Goal: Navigation & Orientation: Find specific page/section

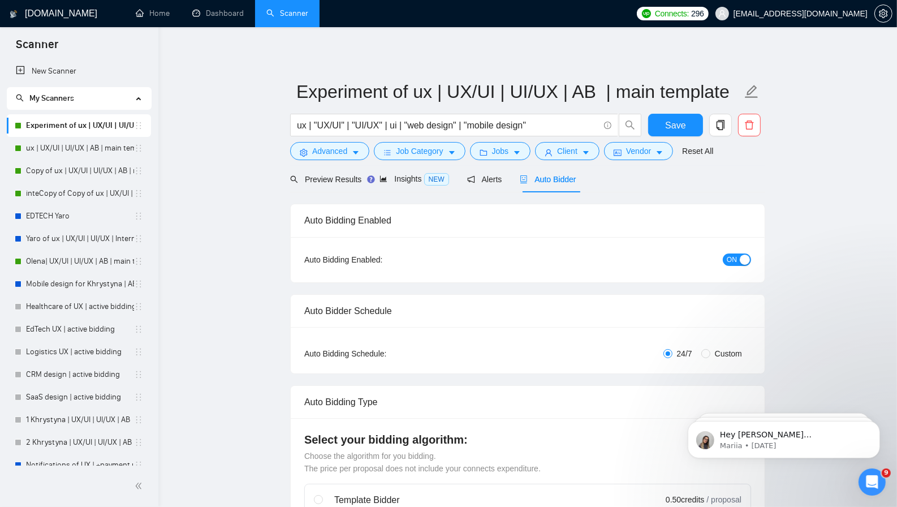
click at [548, 175] on span "Auto Bidder" at bounding box center [548, 179] width 56 height 9
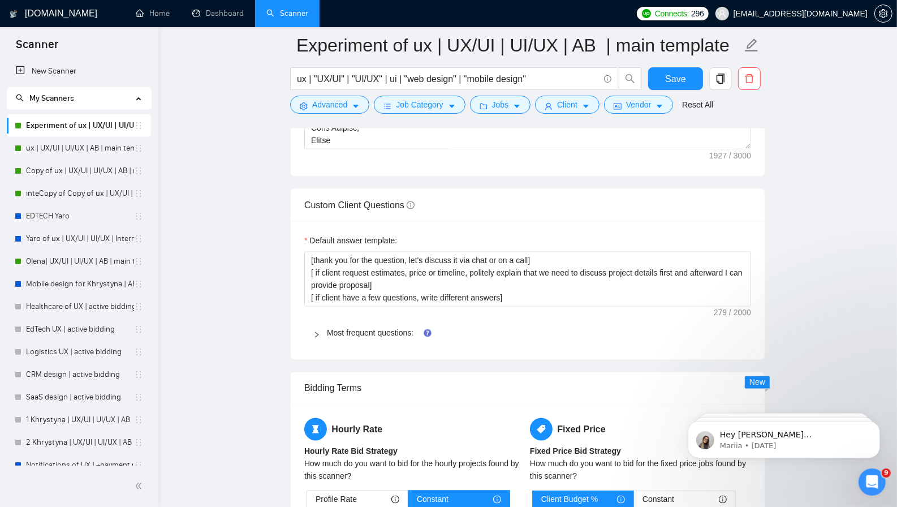
scroll to position [1345, 0]
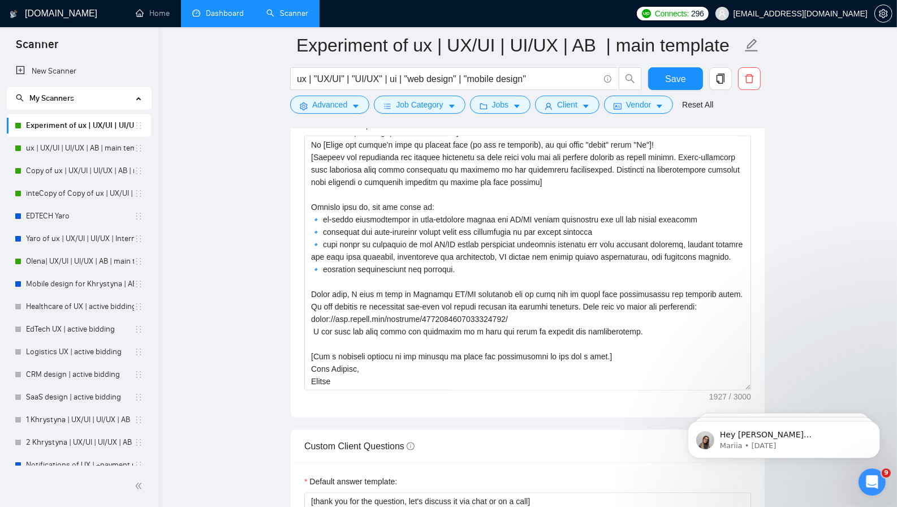
click at [225, 14] on link "Dashboard" at bounding box center [217, 13] width 51 height 10
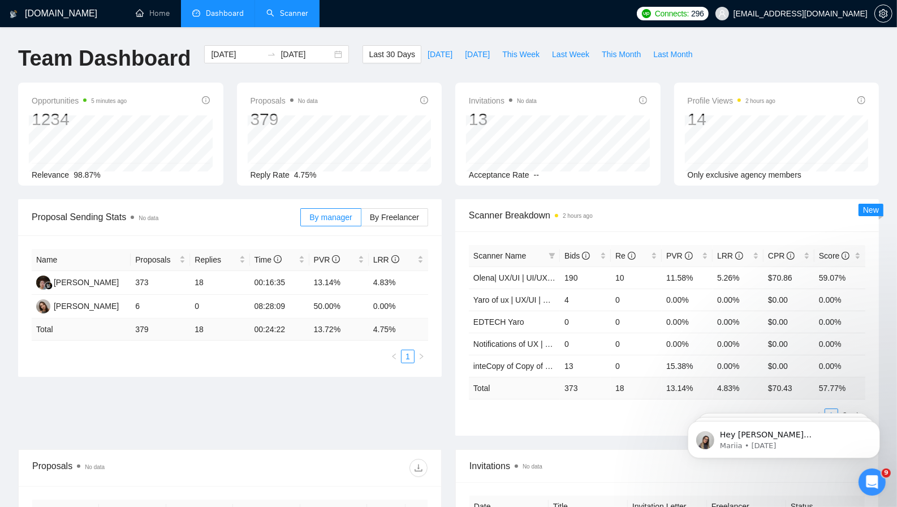
click at [266, 9] on link "Scanner" at bounding box center [287, 13] width 42 height 10
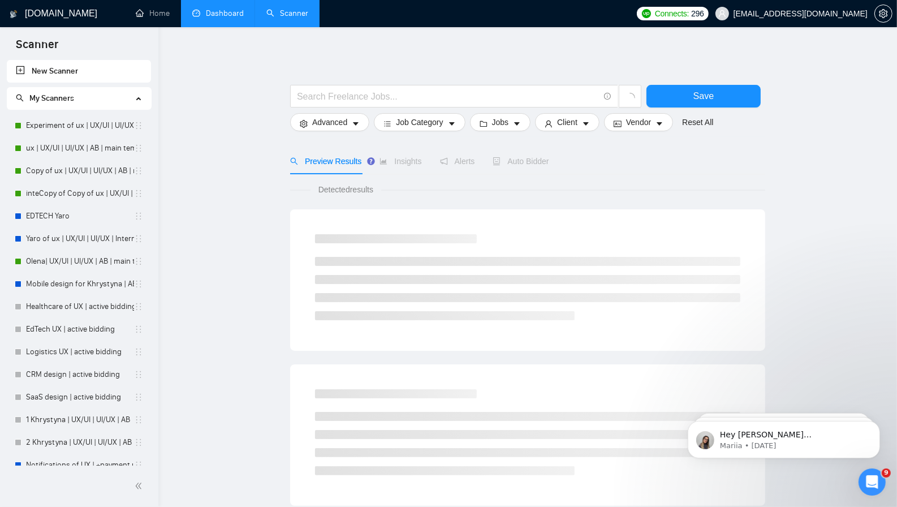
click at [221, 13] on link "Dashboard" at bounding box center [217, 13] width 51 height 10
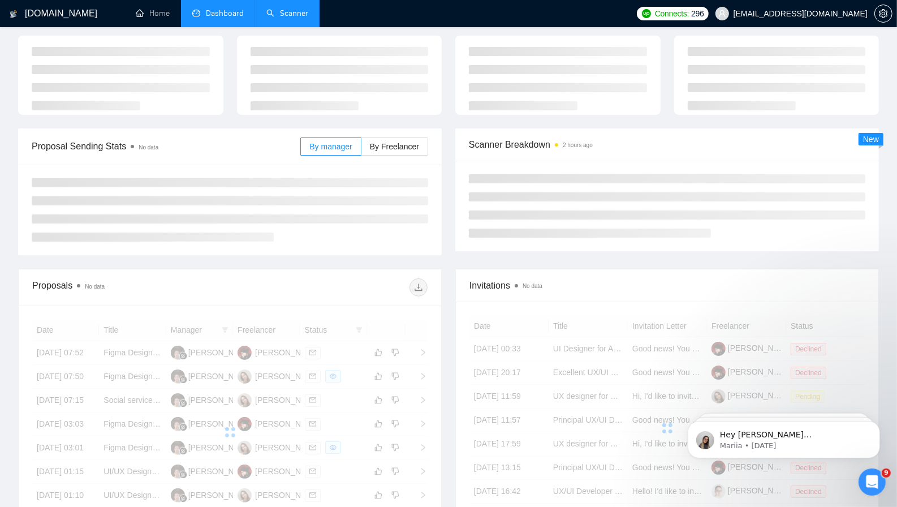
scroll to position [66, 0]
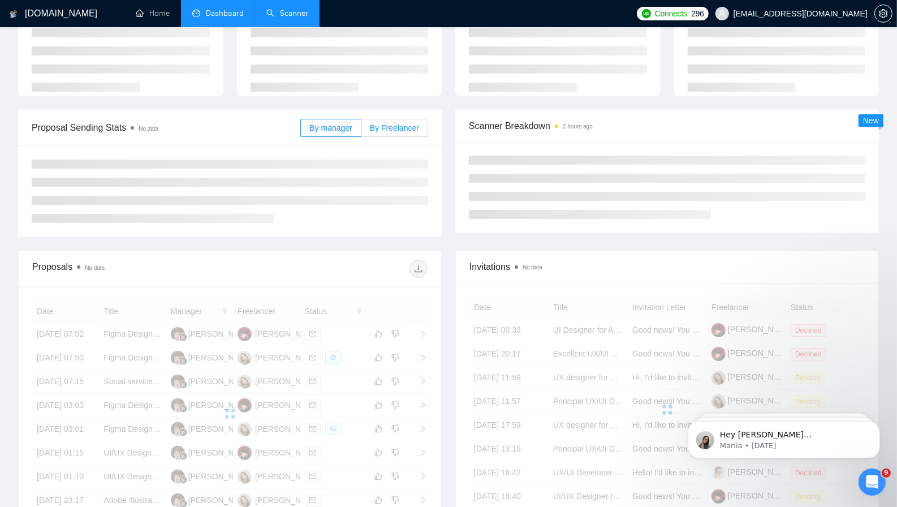
click at [395, 130] on span "By Freelancer" at bounding box center [394, 127] width 49 height 9
click at [361, 131] on input "By Freelancer" at bounding box center [361, 131] width 0 height 0
click at [344, 127] on span "By manager" at bounding box center [330, 127] width 42 height 9
click at [301, 131] on input "By manager" at bounding box center [301, 131] width 0 height 0
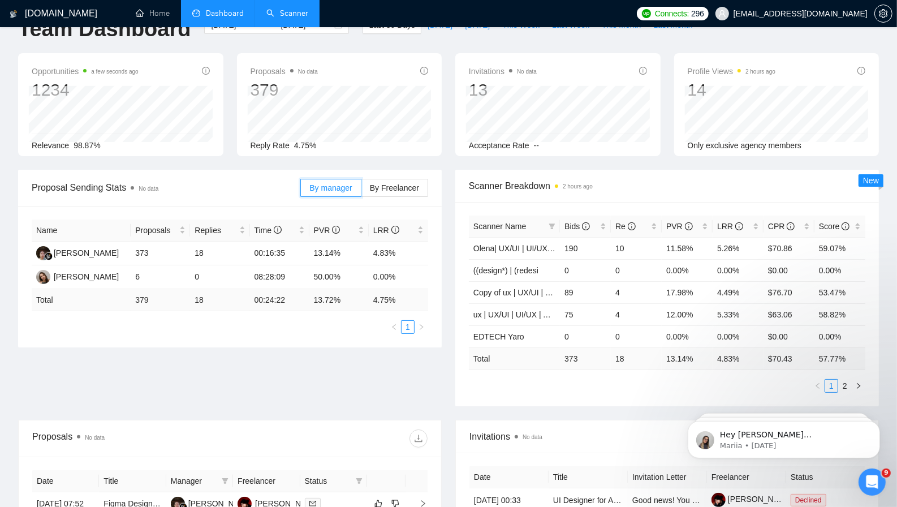
scroll to position [0, 0]
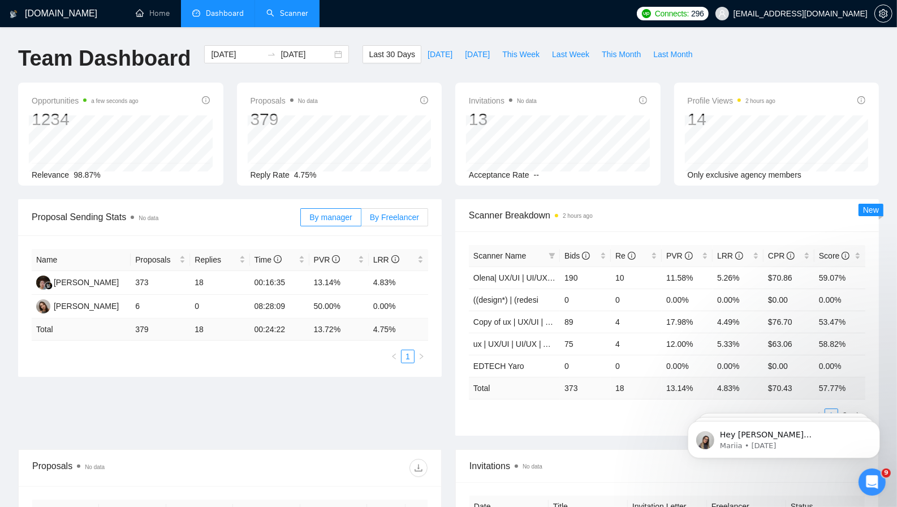
click at [402, 221] on label "By Freelancer" at bounding box center [394, 217] width 67 height 18
click at [361, 220] on input "By Freelancer" at bounding box center [361, 220] width 0 height 0
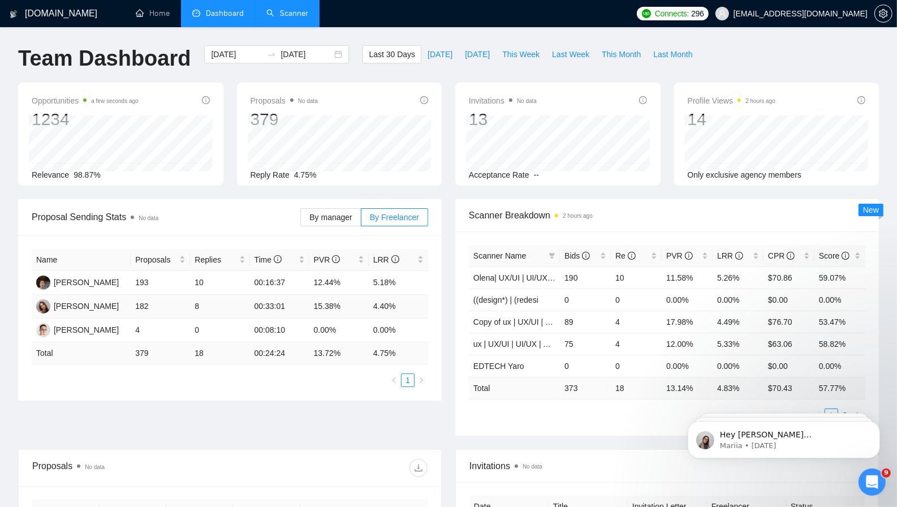
click at [371, 309] on td "4.40%" at bounding box center [398, 307] width 59 height 24
click at [845, 249] on div "Score" at bounding box center [840, 255] width 42 height 12
click at [299, 13] on link "Scanner" at bounding box center [287, 13] width 42 height 10
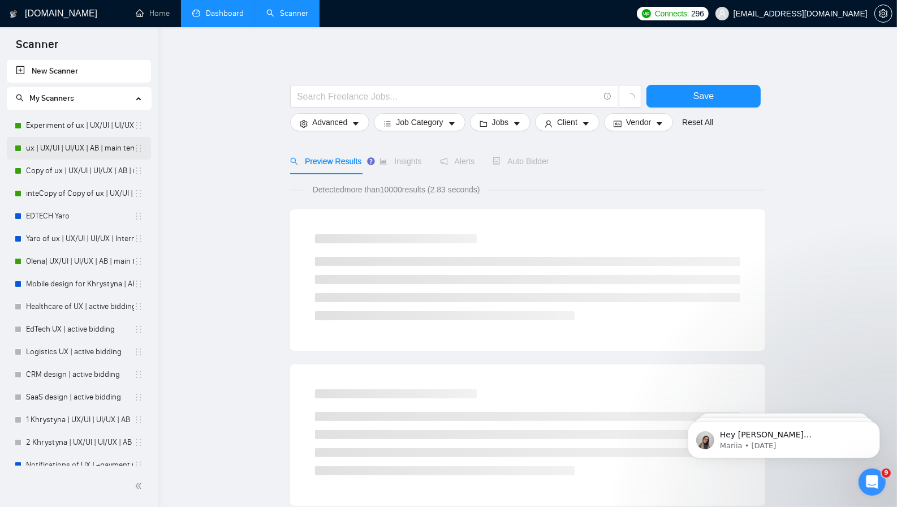
click at [75, 154] on link "ux | UX/UI | UI/UX | AB | main template" at bounding box center [80, 148] width 108 height 23
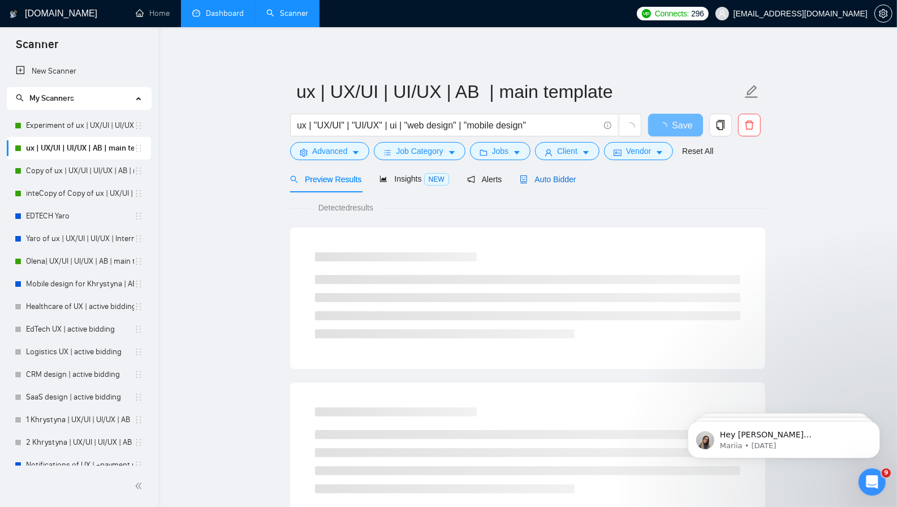
click at [557, 178] on span "Auto Bidder" at bounding box center [548, 179] width 56 height 9
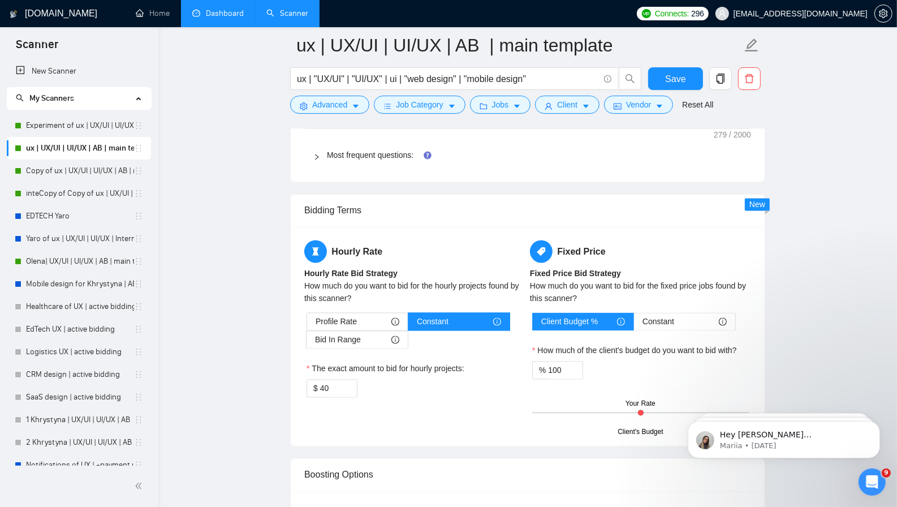
scroll to position [1779, 0]
